Goal: Task Accomplishment & Management: Use online tool/utility

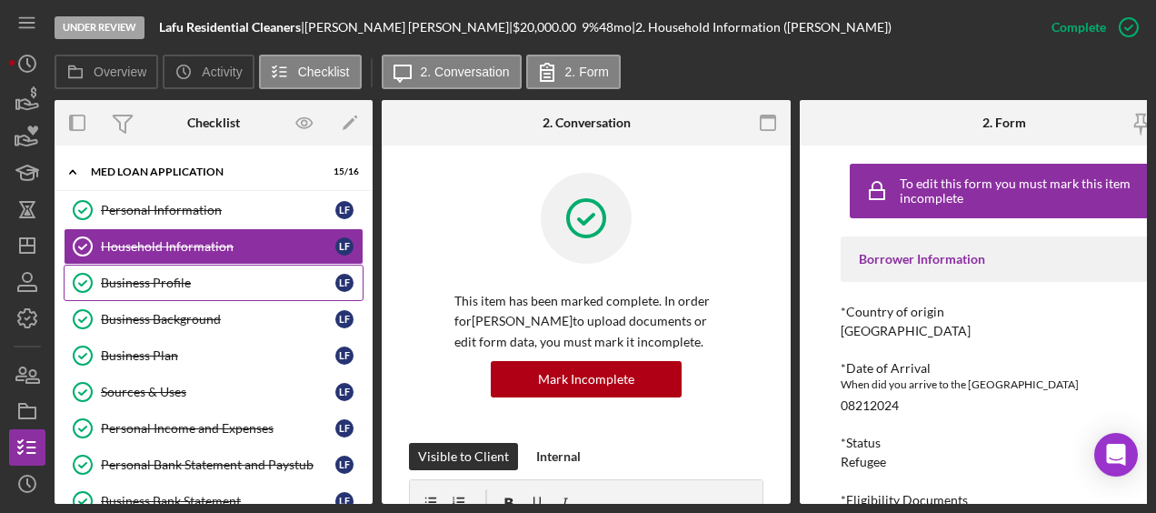
scroll to position [16, 0]
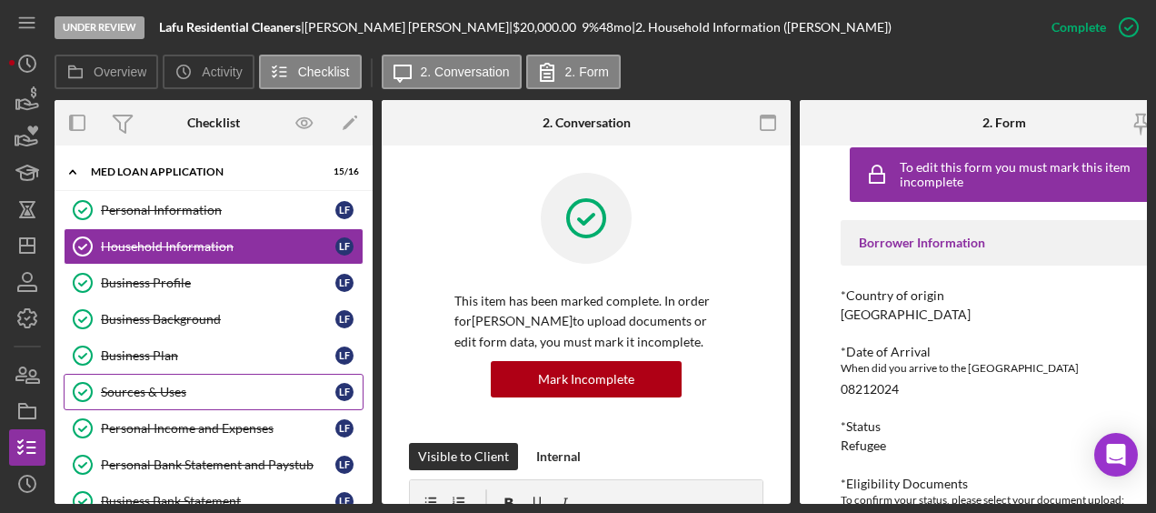
click at [160, 388] on div "Sources & Uses" at bounding box center [218, 392] width 235 height 15
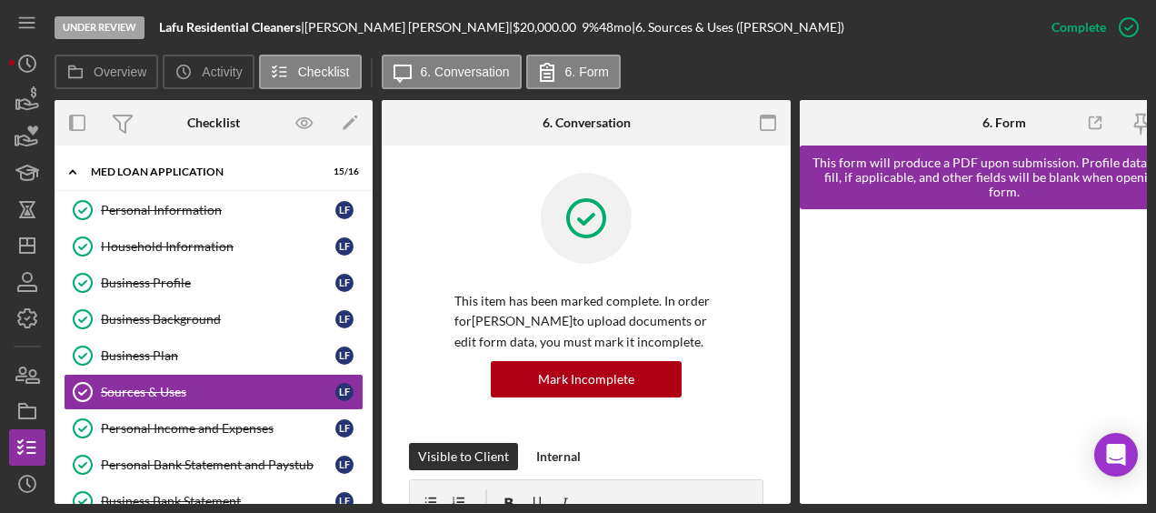
scroll to position [63, 0]
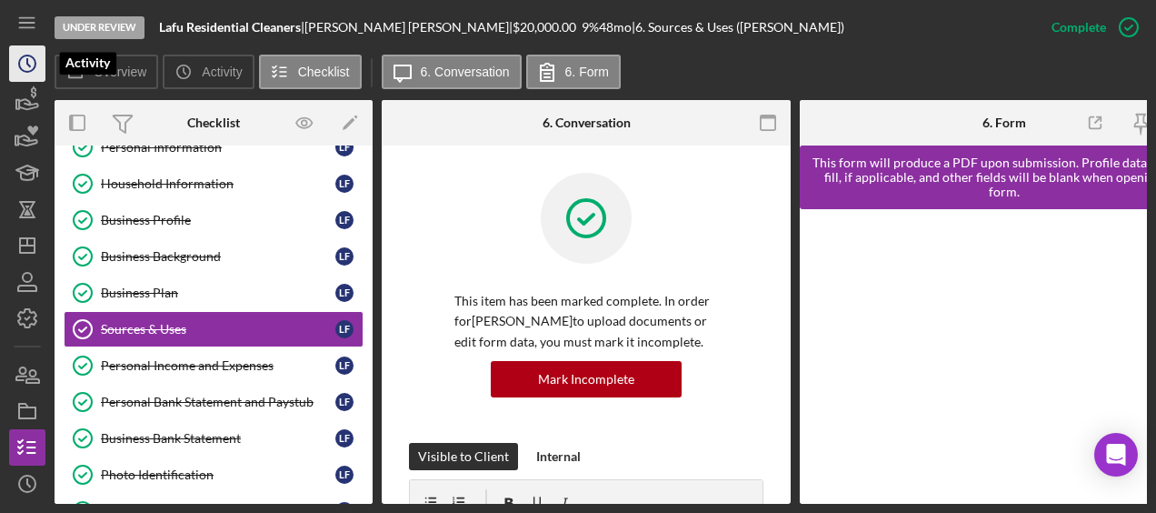
click at [18, 53] on icon "Icon/History" at bounding box center [27, 63] width 45 height 45
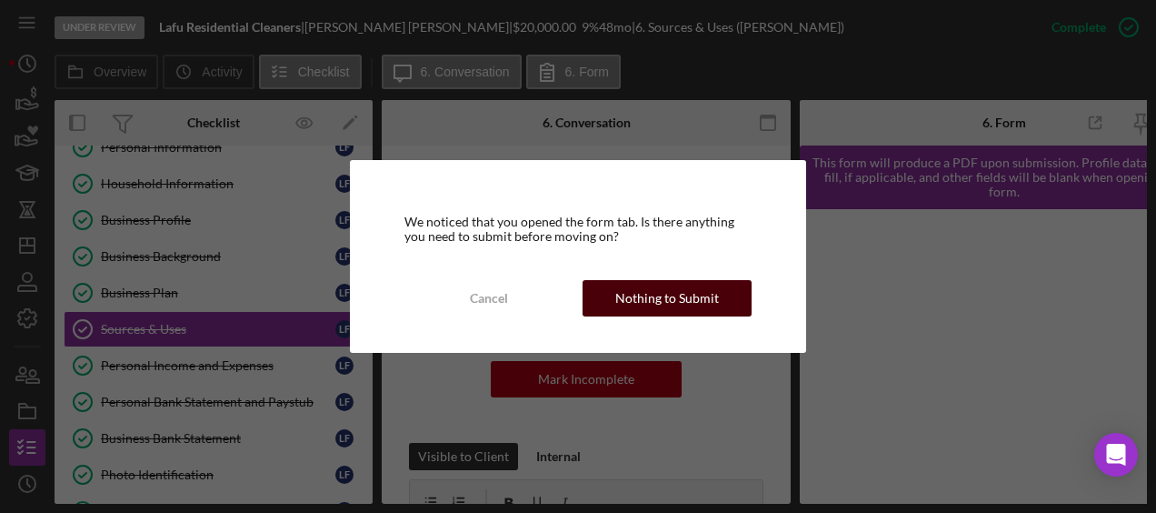
click at [652, 283] on div "Nothing to Submit" at bounding box center [668, 298] width 104 height 36
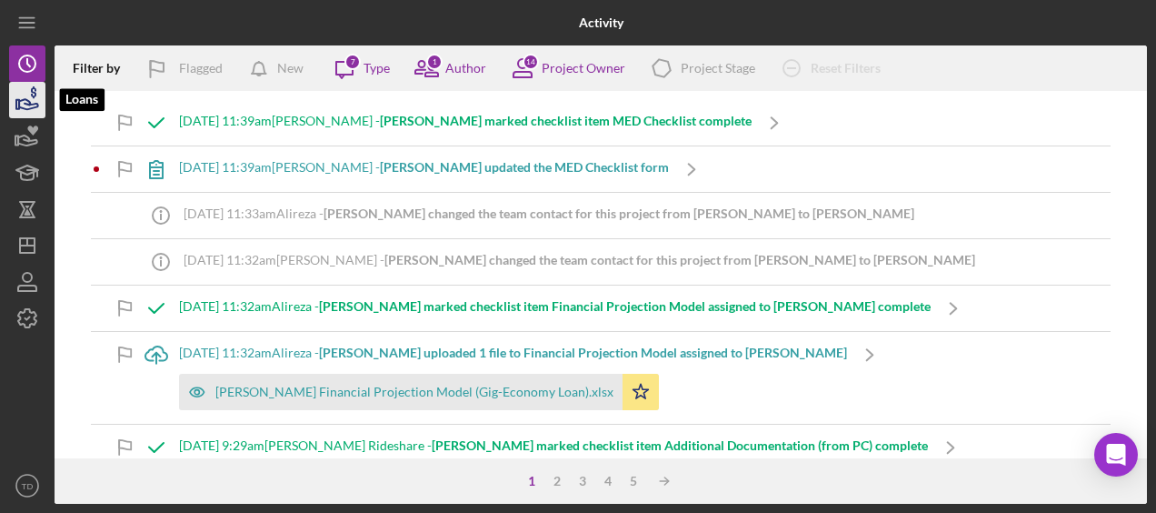
click at [31, 115] on icon "button" at bounding box center [27, 99] width 45 height 45
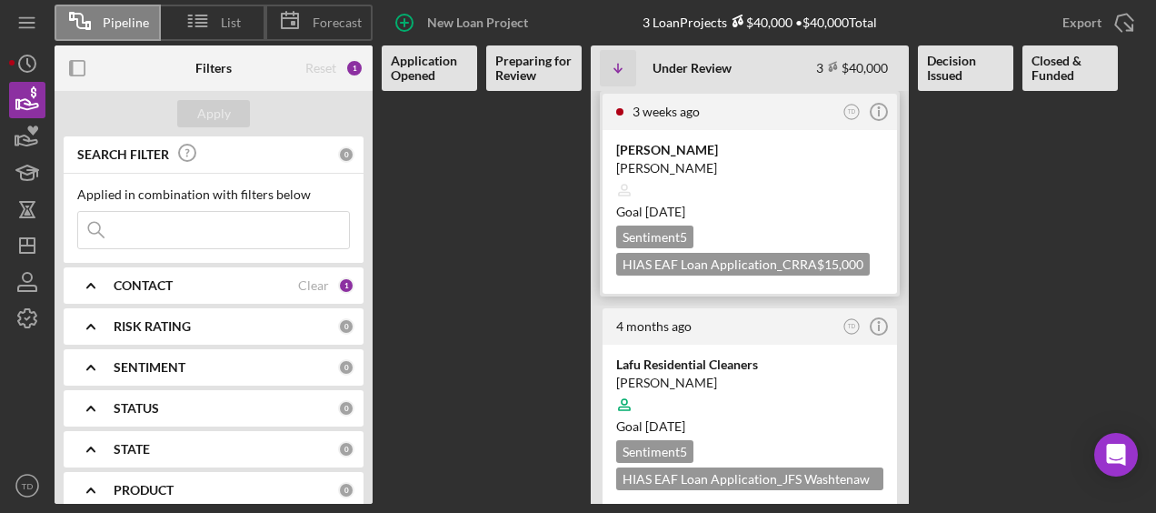
scroll to position [229, 0]
